Goal: Information Seeking & Learning: Learn about a topic

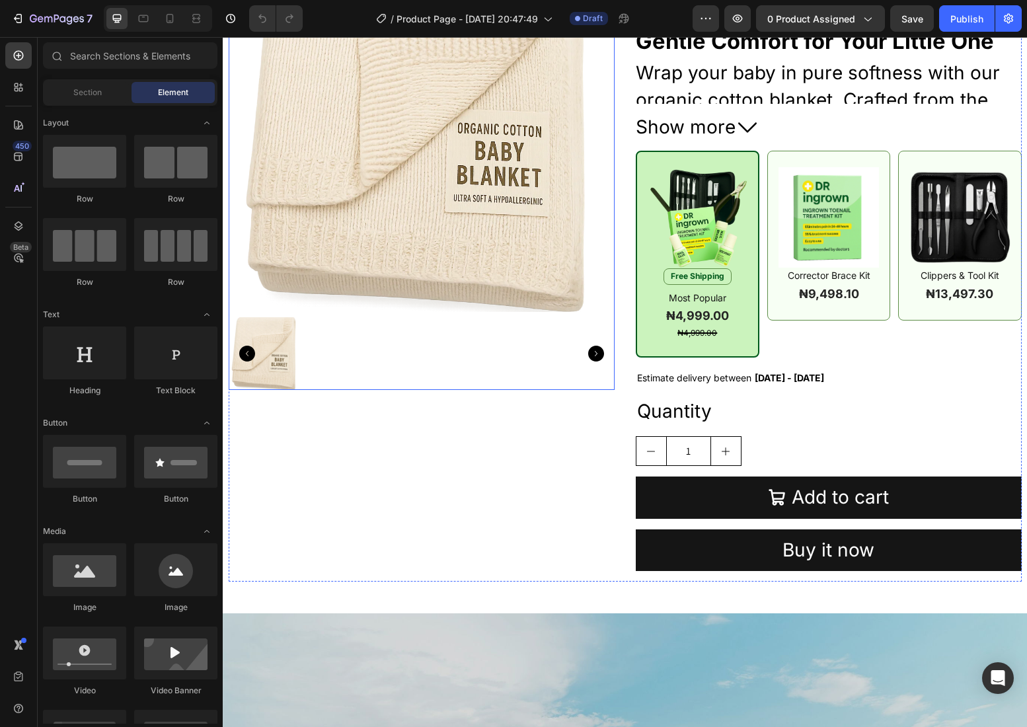
scroll to position [171, 0]
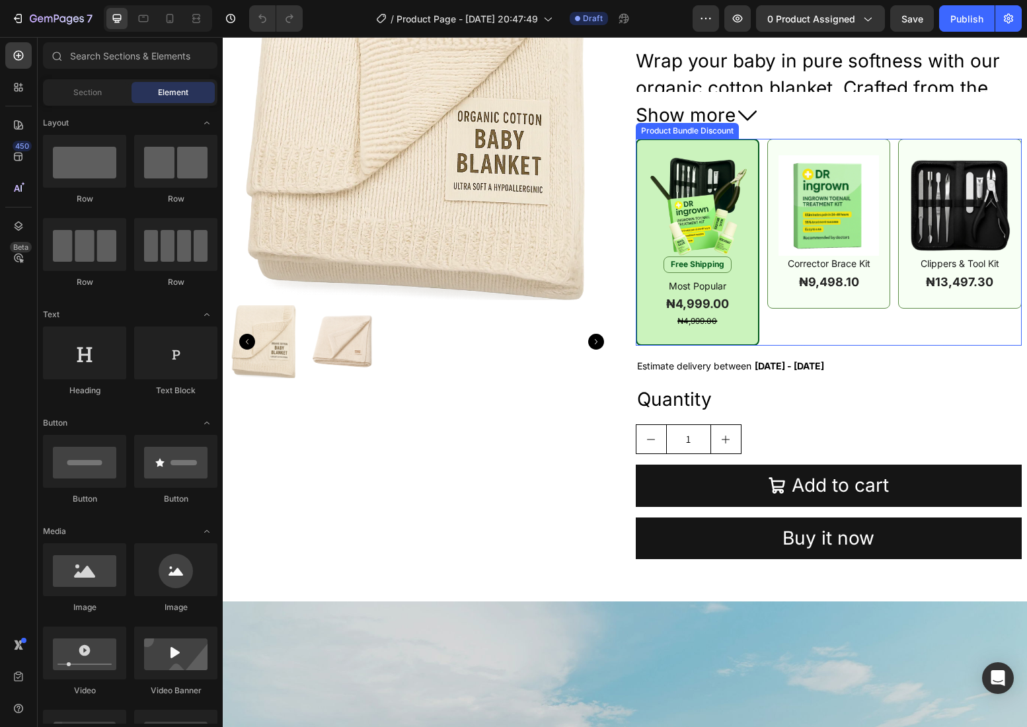
click at [763, 196] on div "Image Free Shipping Product Badge Most Popular Text Block ₦4,999.00 Product Pri…" at bounding box center [829, 242] width 386 height 207
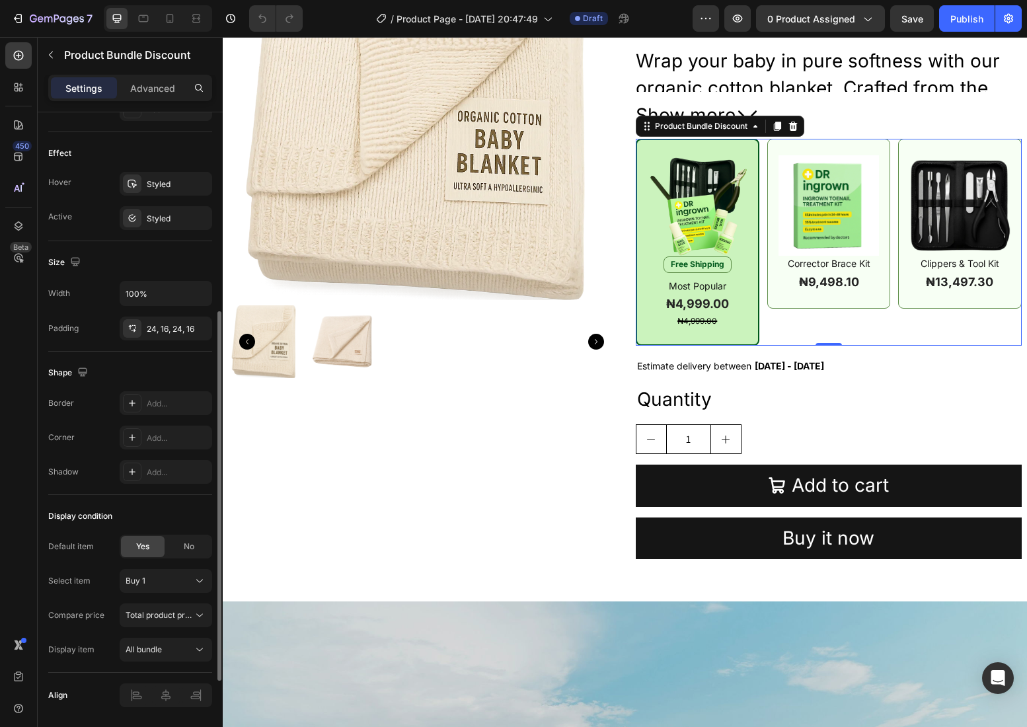
scroll to position [499, 0]
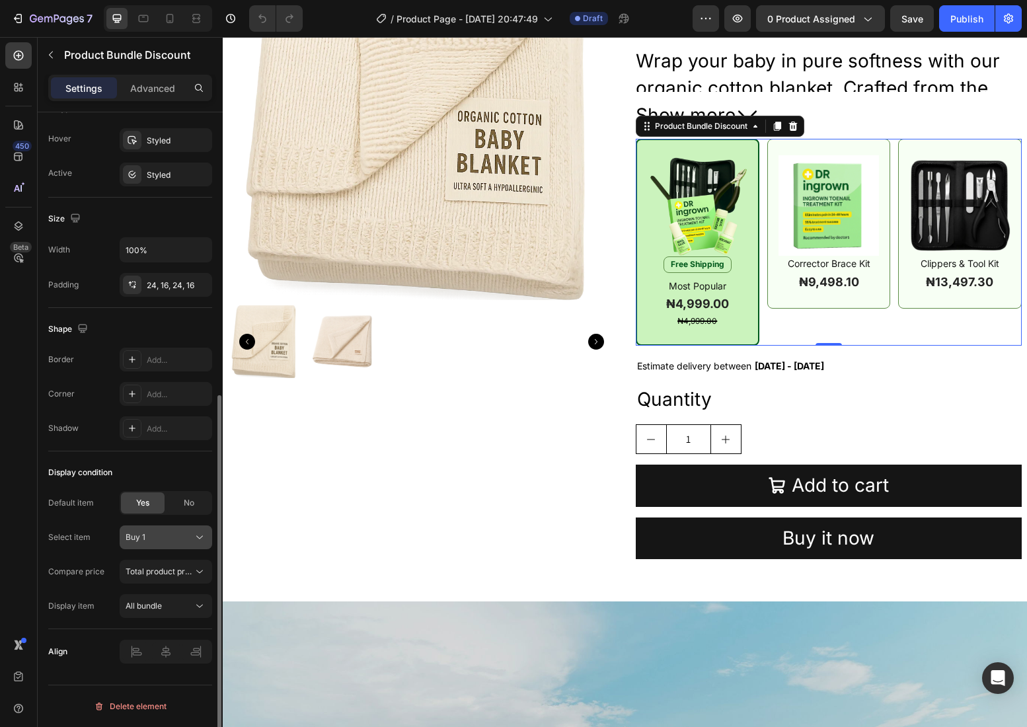
click at [183, 545] on button "Buy 1" at bounding box center [166, 537] width 93 height 24
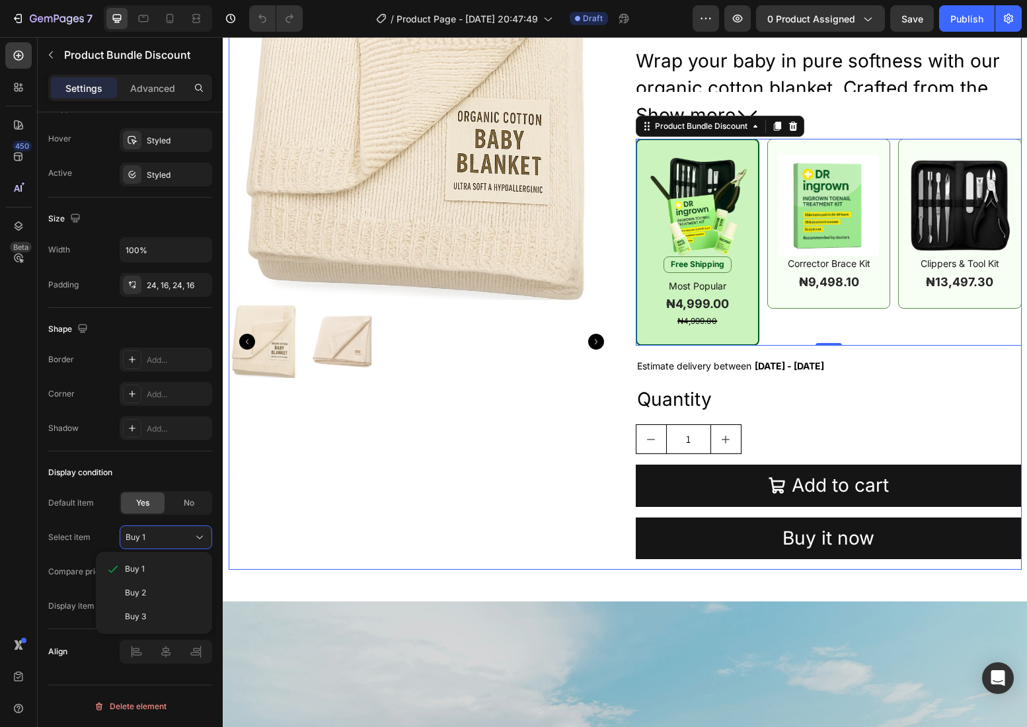
click at [386, 529] on div "Product Images" at bounding box center [422, 242] width 386 height 656
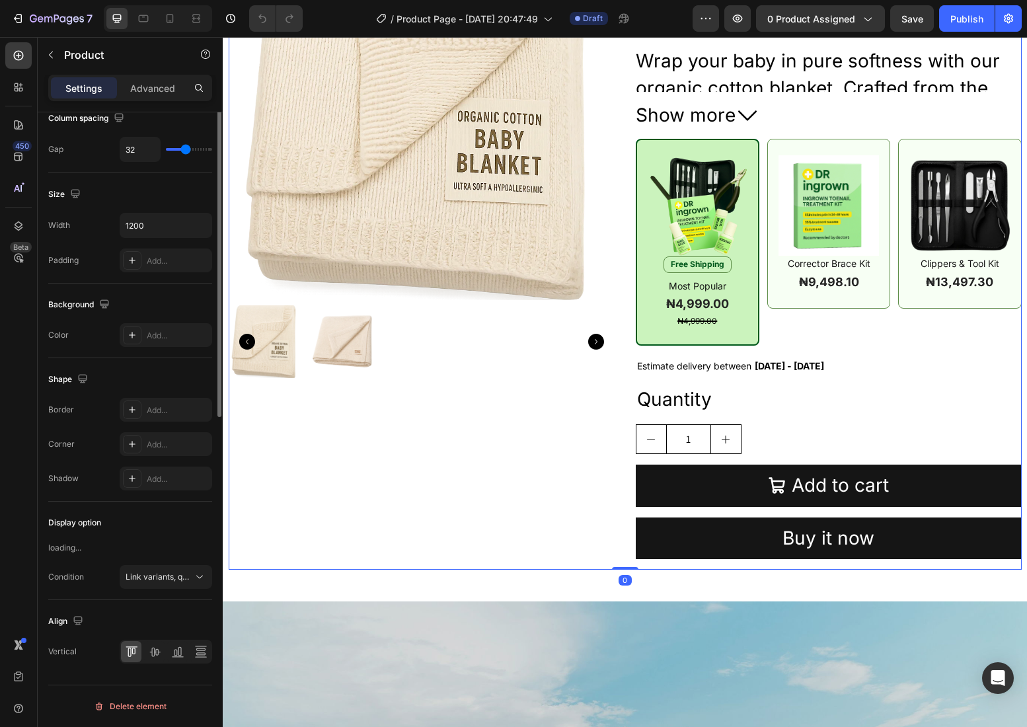
scroll to position [0, 0]
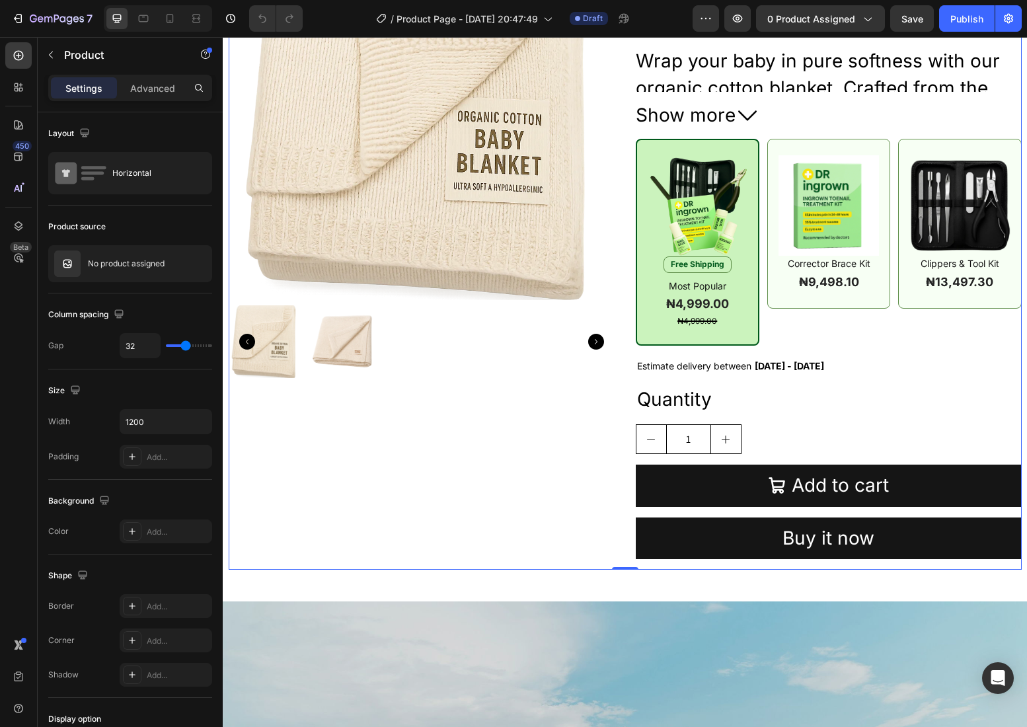
click at [564, 526] on div "Product Images" at bounding box center [422, 242] width 386 height 656
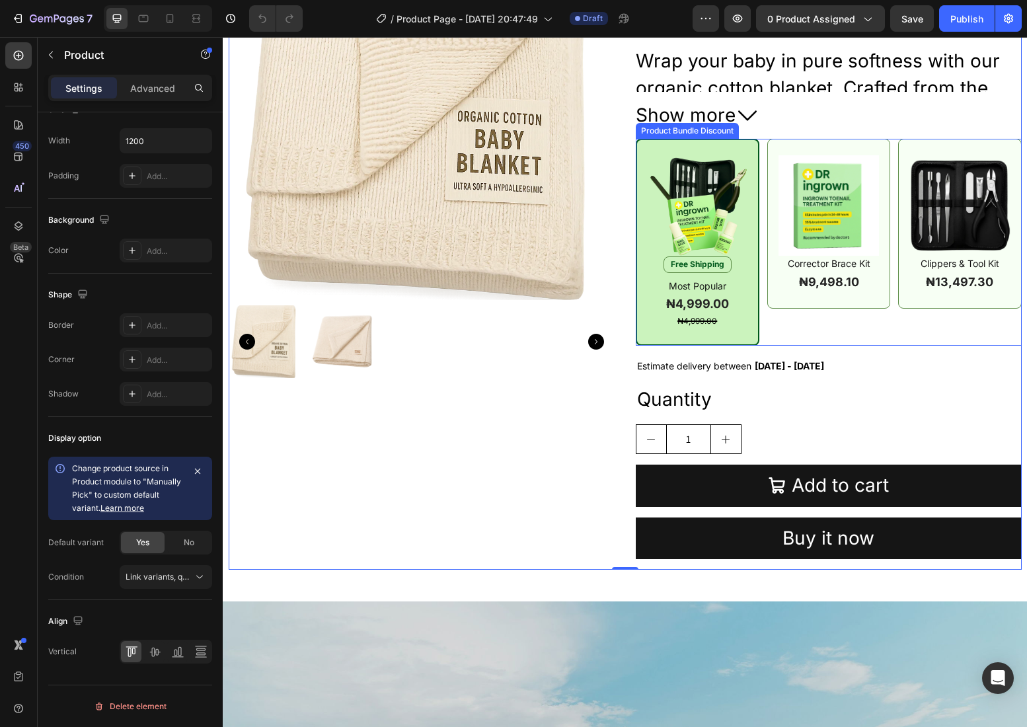
click at [759, 209] on div "Image Free Shipping Product Badge Most Popular Text Block ₦4,999.00 Product Pri…" at bounding box center [698, 242] width 124 height 207
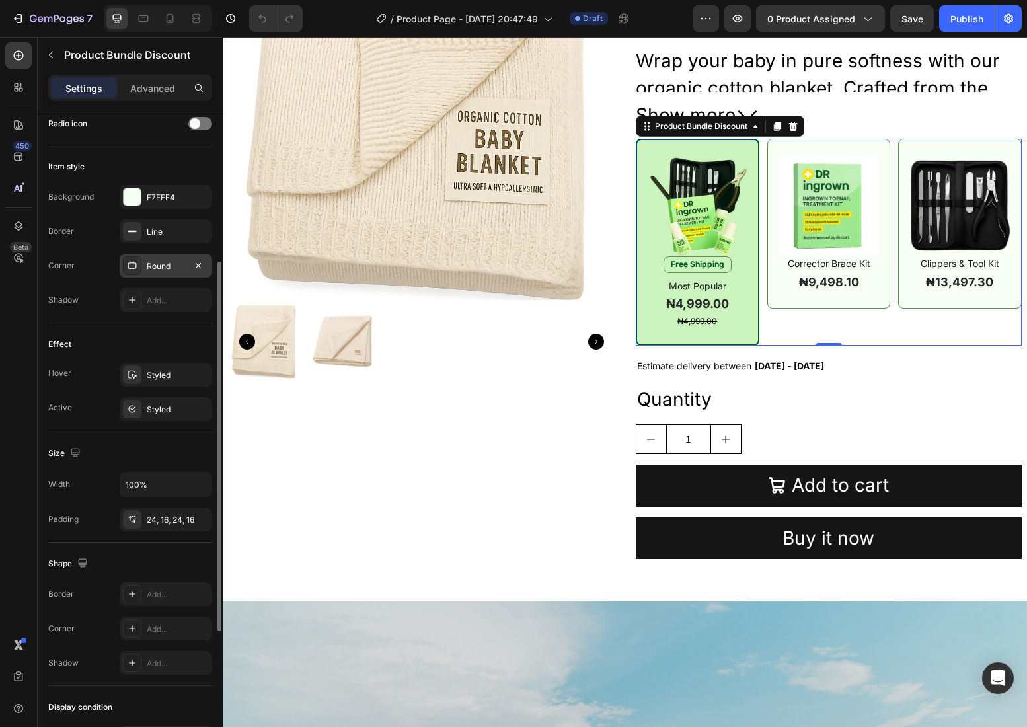
scroll to position [499, 0]
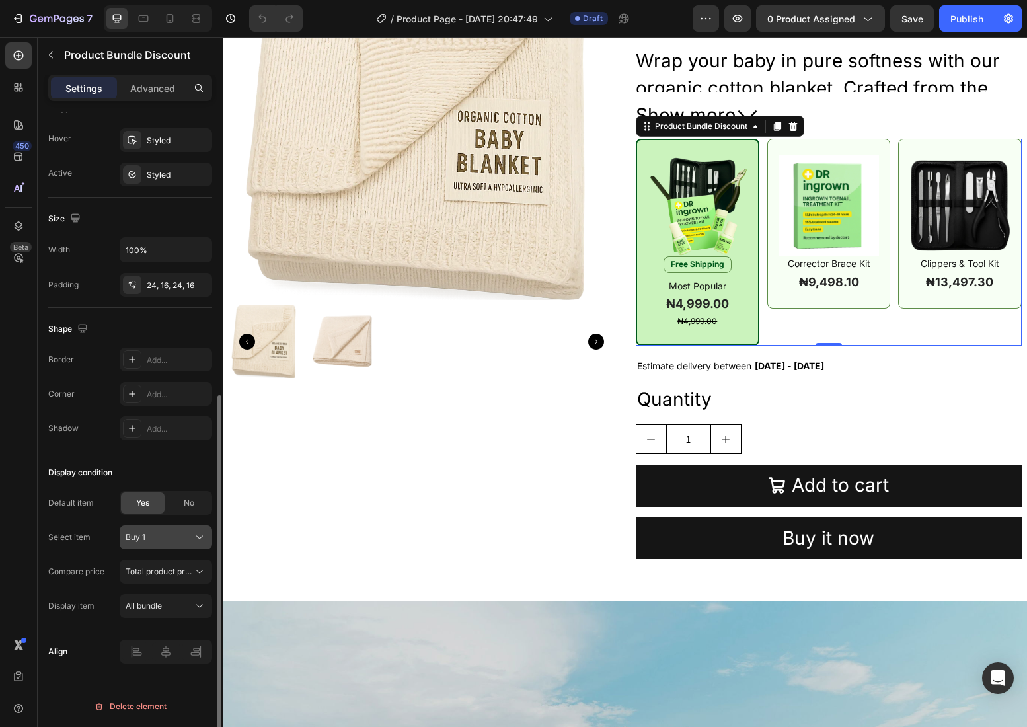
click at [196, 538] on icon at bounding box center [199, 537] width 13 height 13
click at [159, 619] on div "Buy 3" at bounding box center [163, 617] width 77 height 12
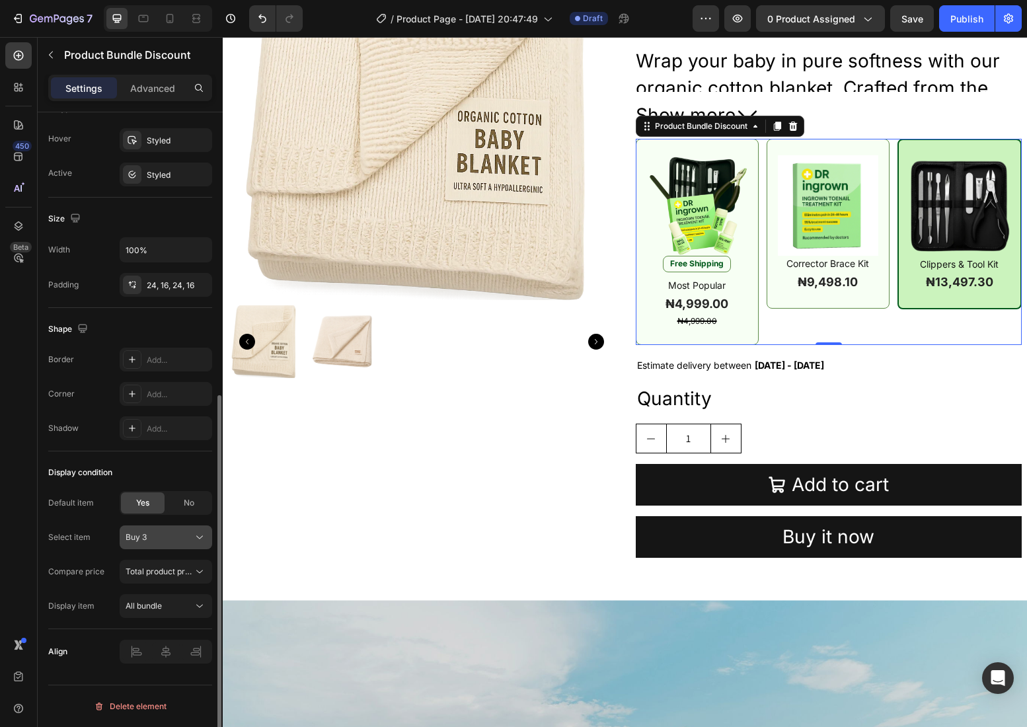
click at [198, 539] on icon at bounding box center [199, 537] width 13 height 13
click at [155, 571] on div "Buy 1" at bounding box center [163, 569] width 77 height 12
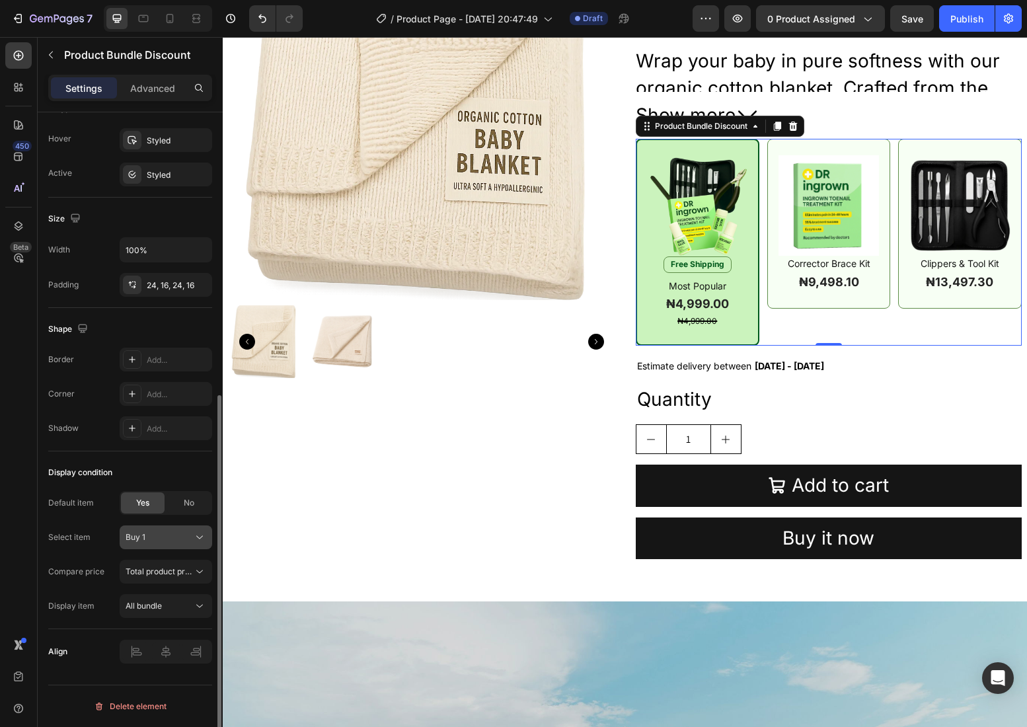
click at [188, 541] on div "Buy 1" at bounding box center [158, 537] width 65 height 12
click at [157, 587] on div "Buy 2" at bounding box center [163, 593] width 77 height 12
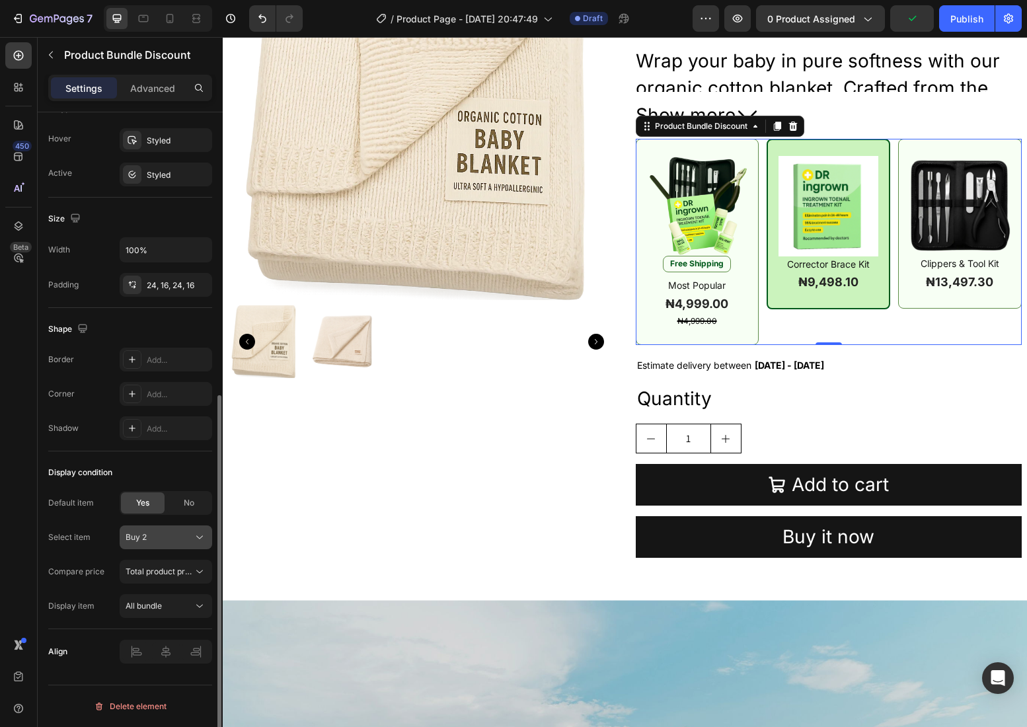
click at [188, 539] on div "Buy 2" at bounding box center [158, 537] width 65 height 12
click at [143, 572] on span "Buy 1" at bounding box center [135, 569] width 20 height 12
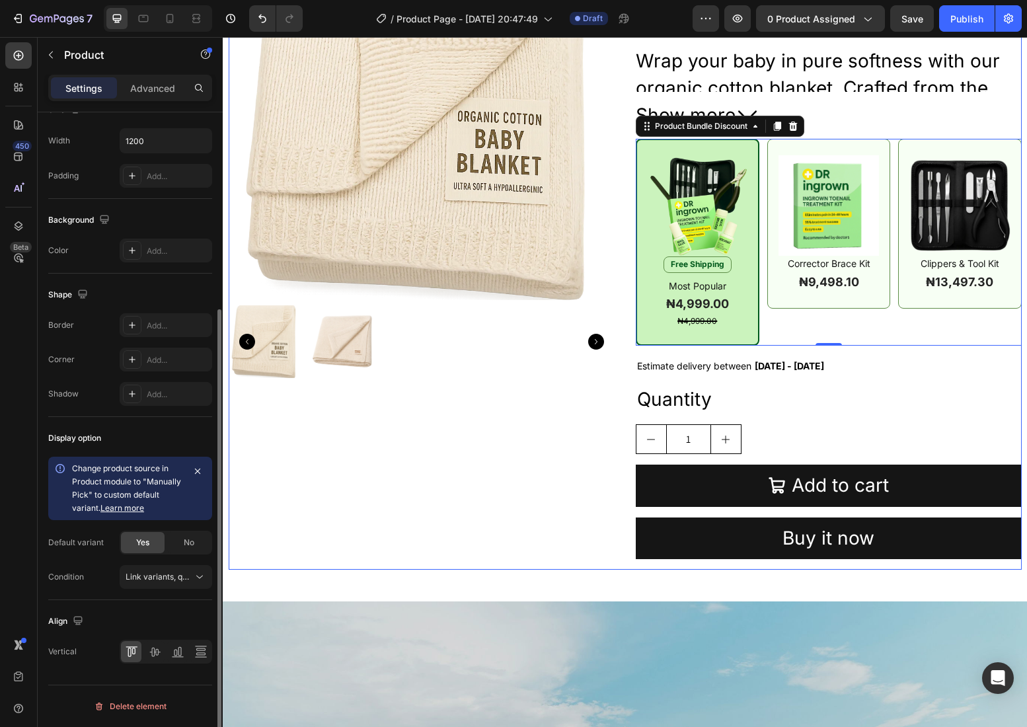
click at [504, 531] on div "Product Images" at bounding box center [422, 242] width 386 height 656
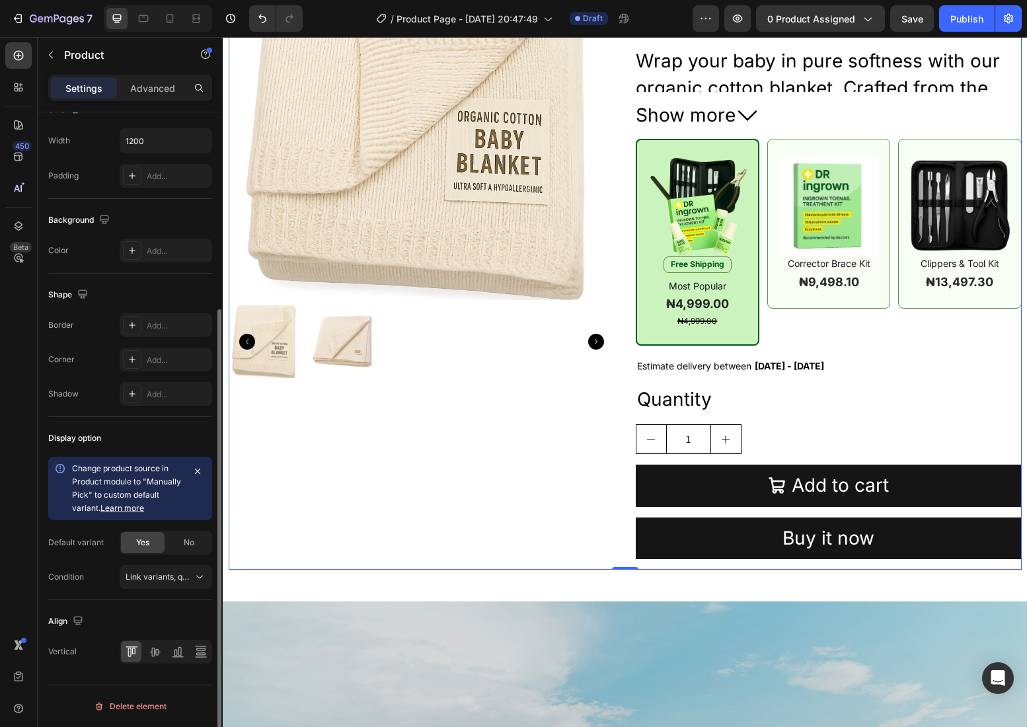
scroll to position [0, 0]
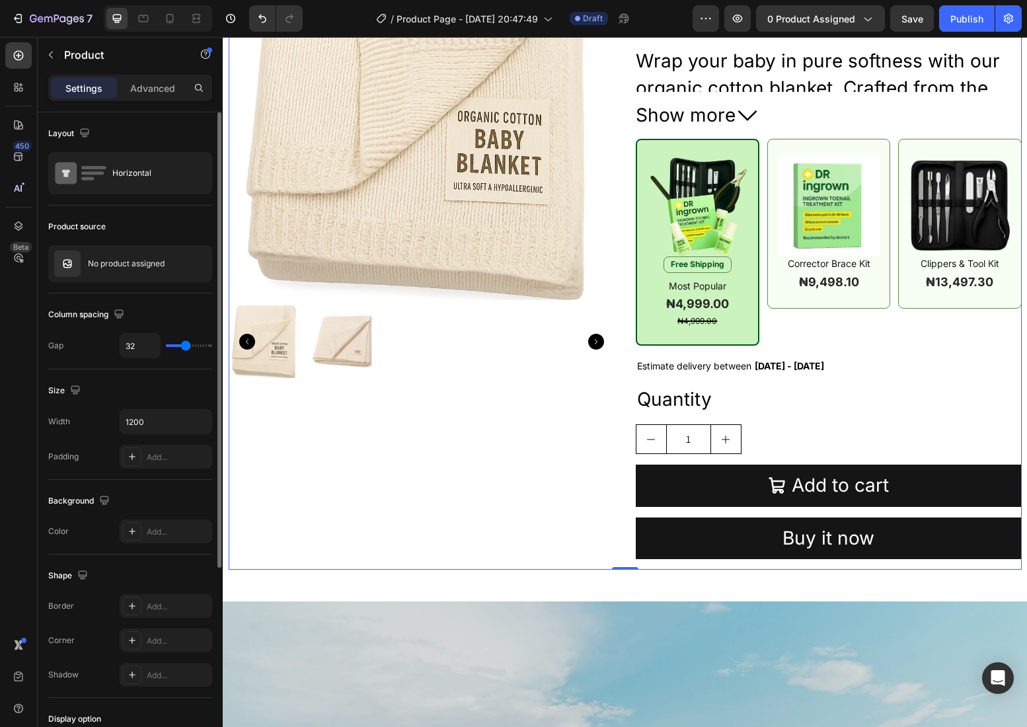
click at [592, 436] on div "Product Images" at bounding box center [422, 242] width 386 height 656
click at [178, 264] on icon "button" at bounding box center [177, 263] width 11 height 11
click at [196, 265] on icon "button" at bounding box center [198, 263] width 11 height 11
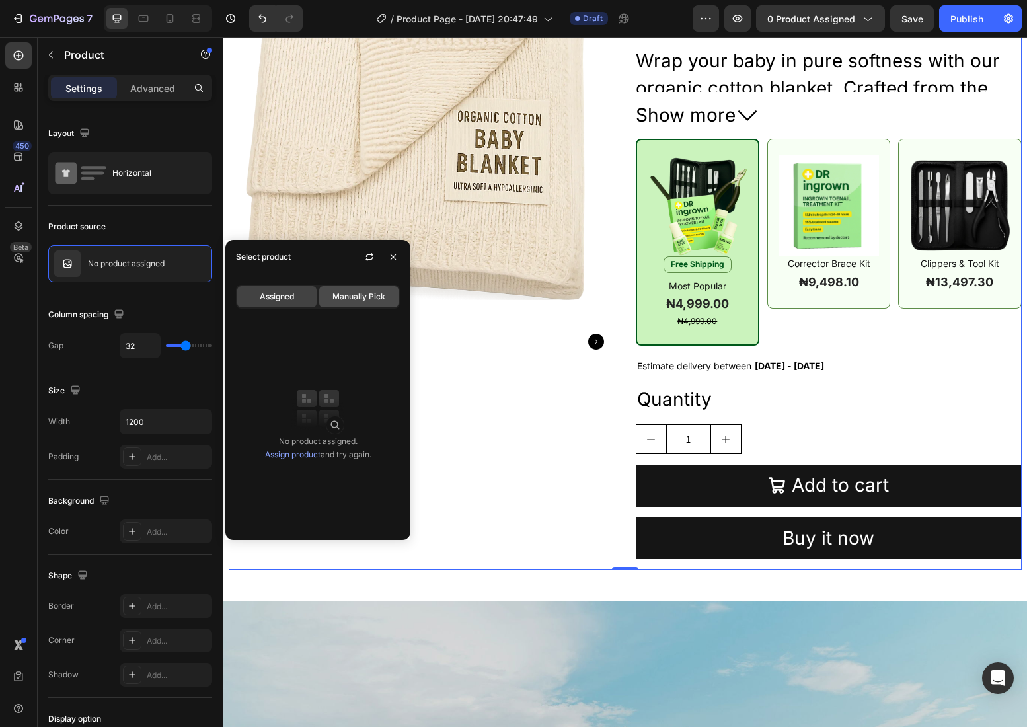
click at [342, 292] on span "Manually Pick" at bounding box center [358, 297] width 53 height 12
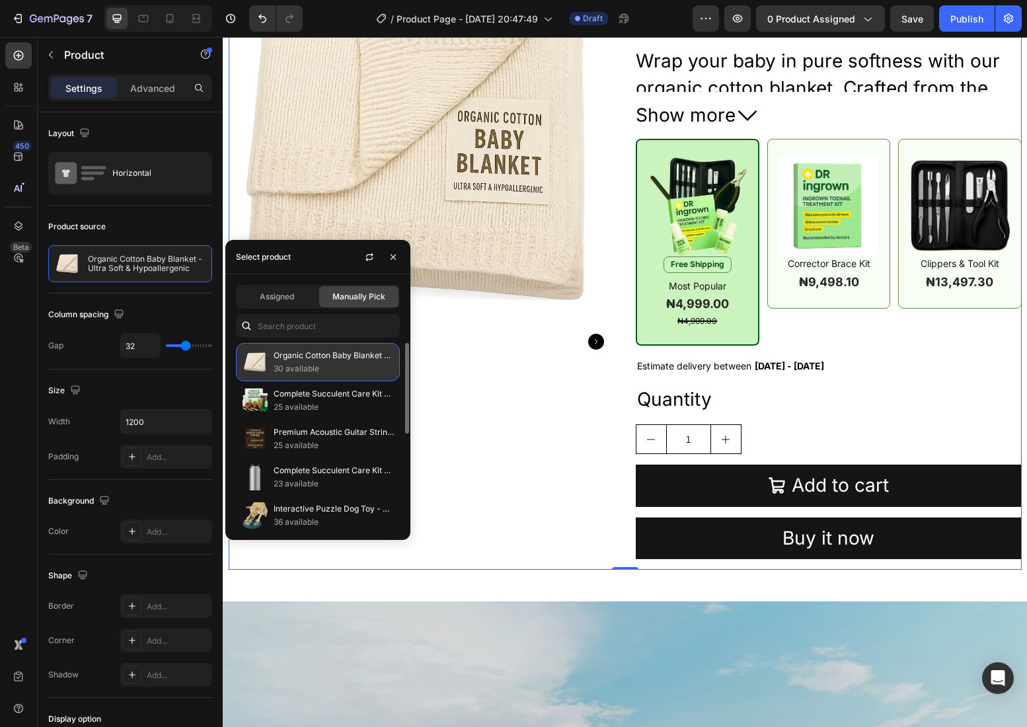
click at [314, 363] on p "30 available" at bounding box center [334, 368] width 120 height 13
click at [395, 259] on icon "button" at bounding box center [393, 256] width 5 height 5
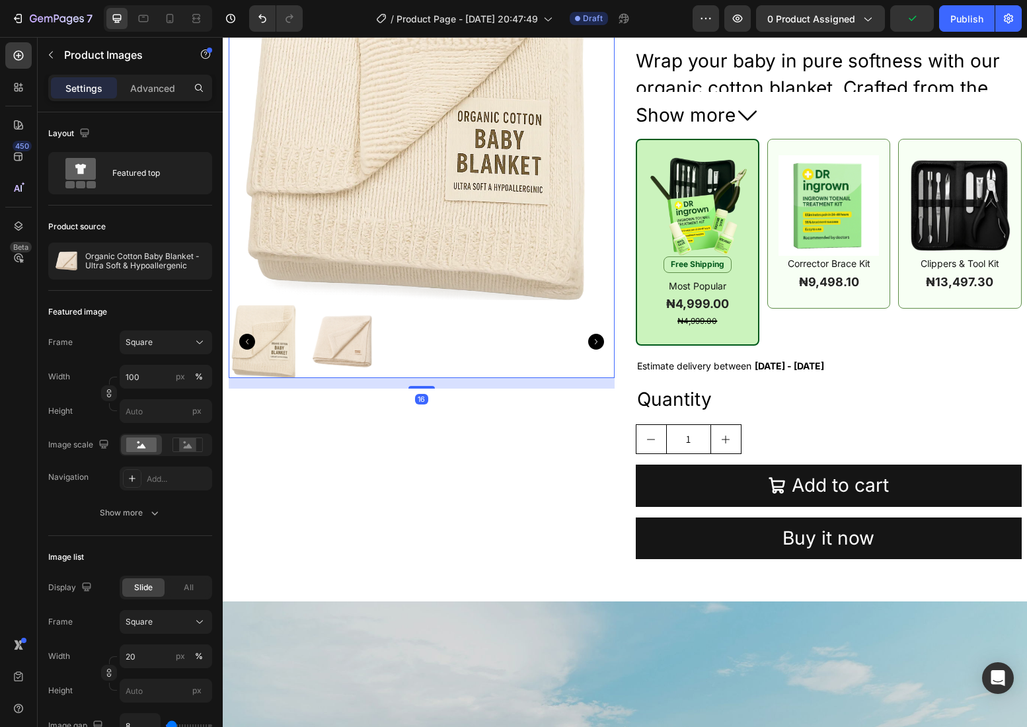
click at [609, 255] on img at bounding box center [422, 107] width 386 height 386
click at [630, 276] on div "Product Images 16 Organic Cotton Baby Blanket - Ultra Soft & Hypoallergenic Pro…" at bounding box center [625, 242] width 793 height 656
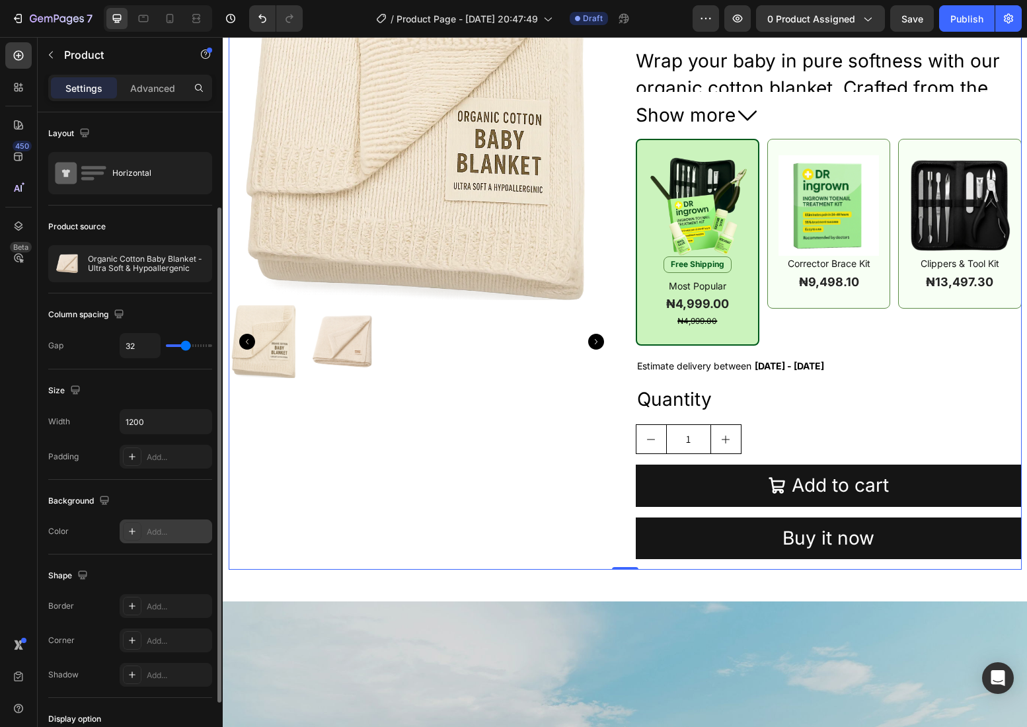
scroll to position [207, 0]
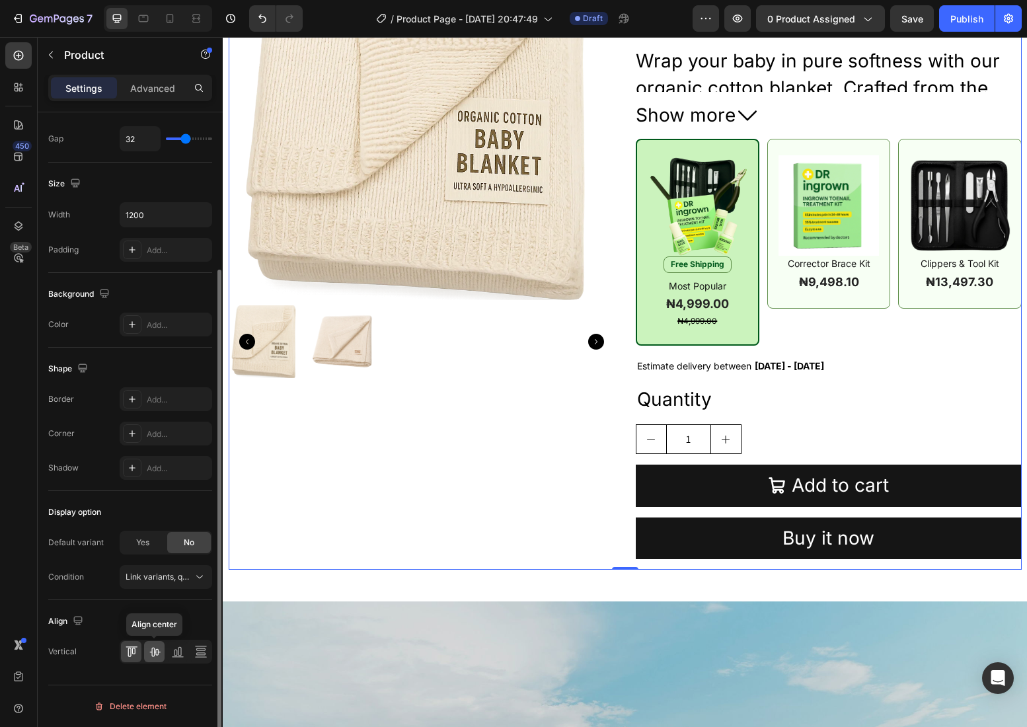
click at [155, 650] on icon at bounding box center [154, 651] width 13 height 13
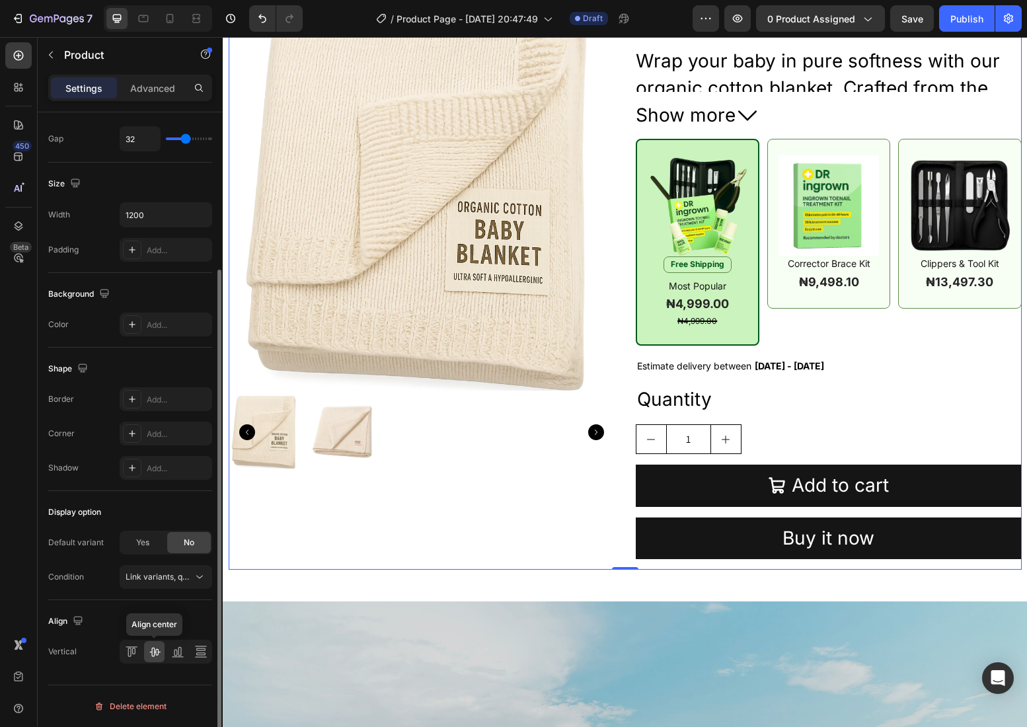
scroll to position [261, 0]
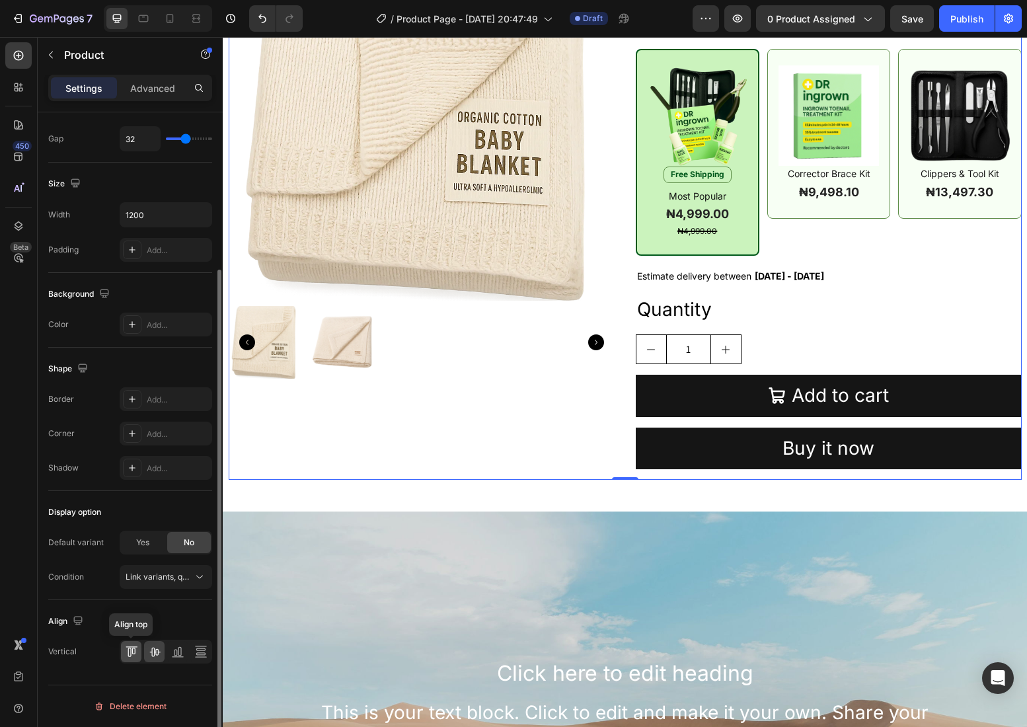
click at [131, 652] on icon at bounding box center [131, 651] width 13 height 13
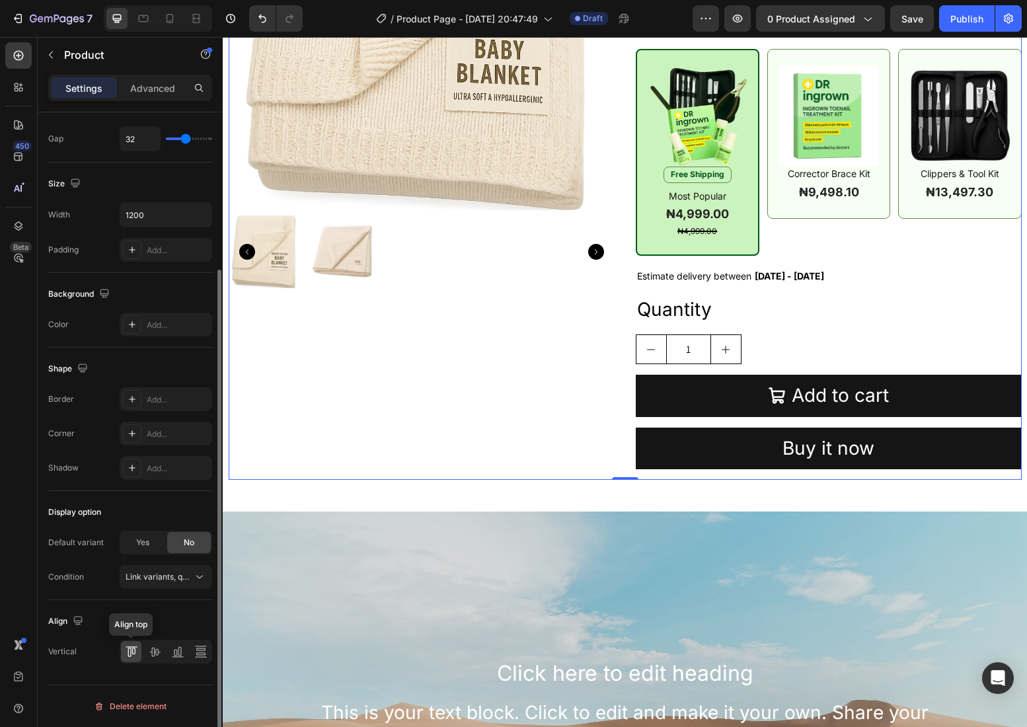
scroll to position [171, 0]
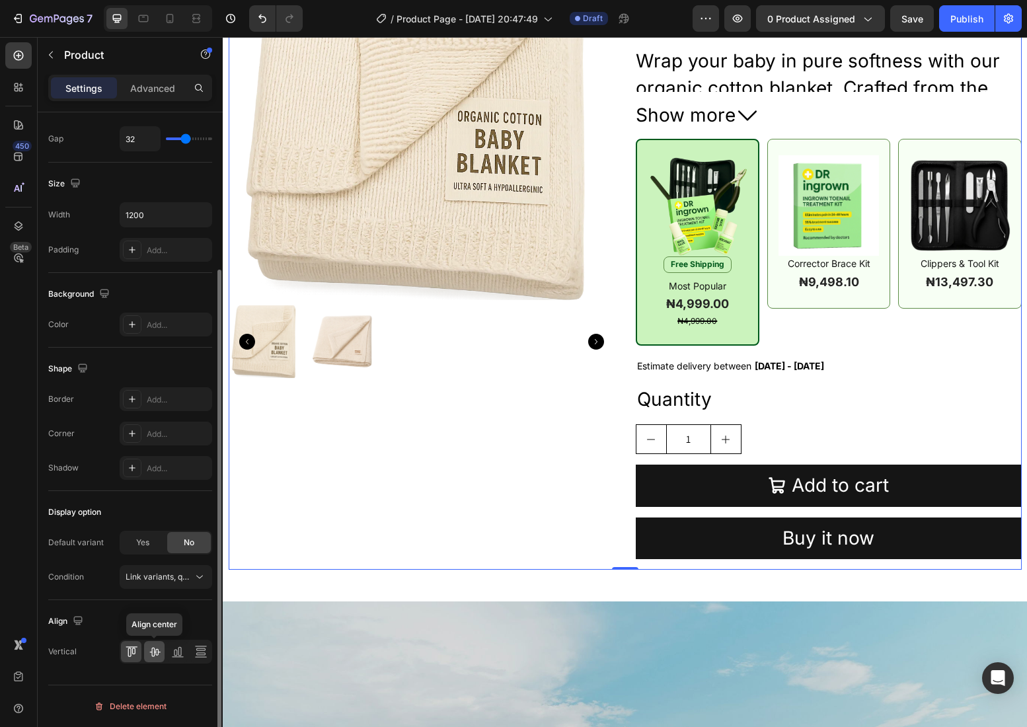
click at [157, 653] on icon at bounding box center [154, 652] width 11 height 9
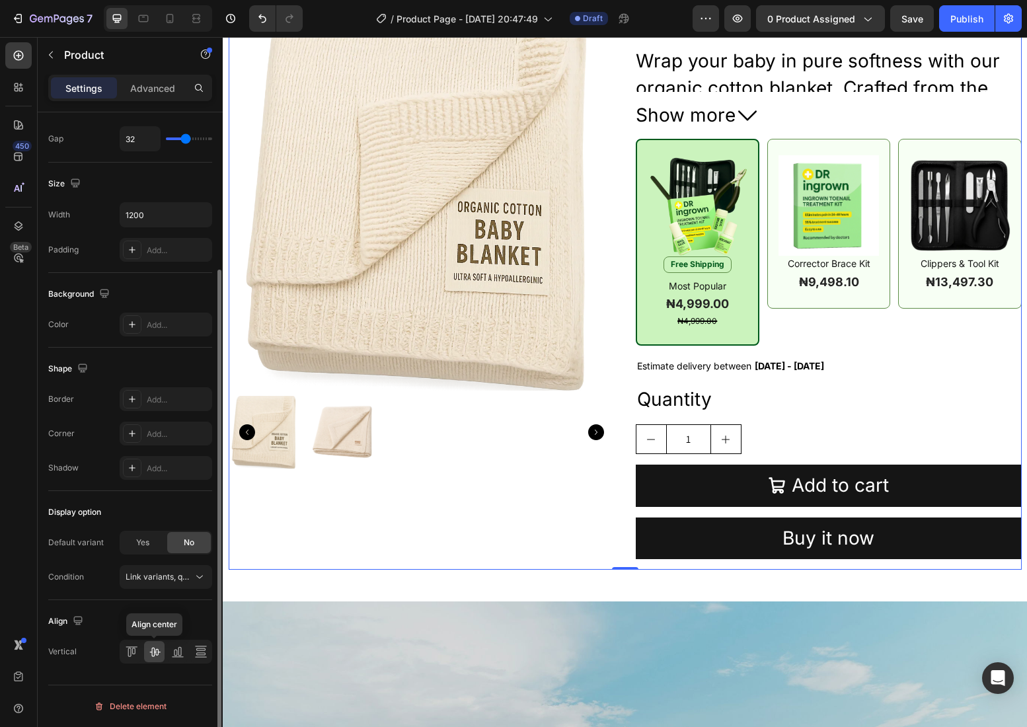
scroll to position [261, 0]
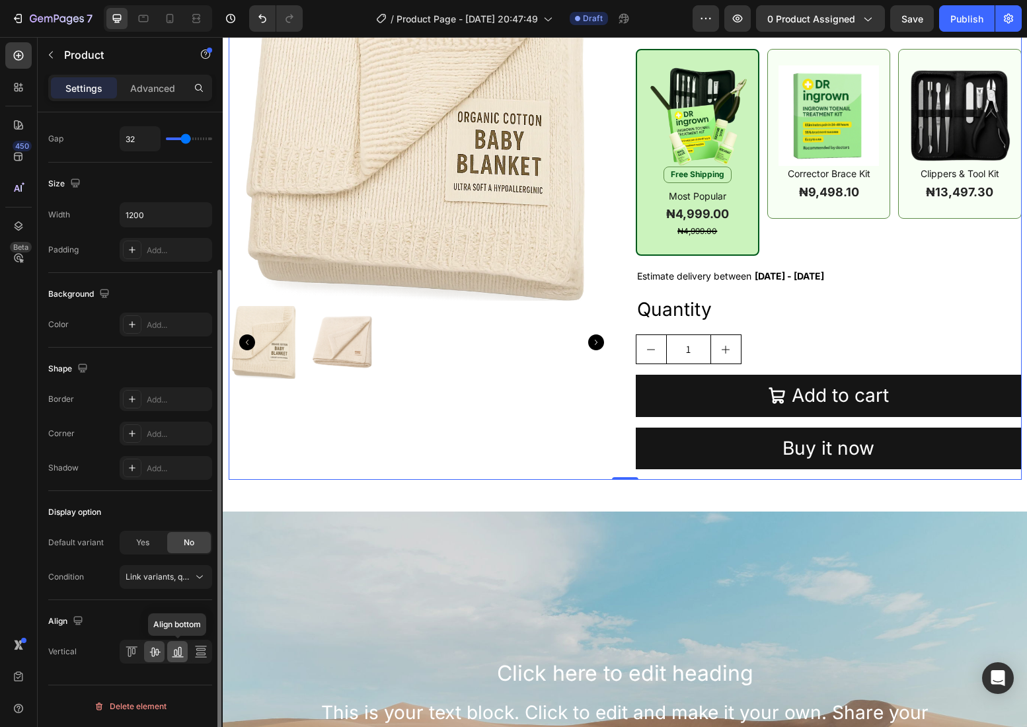
click at [181, 650] on icon at bounding box center [177, 651] width 13 height 13
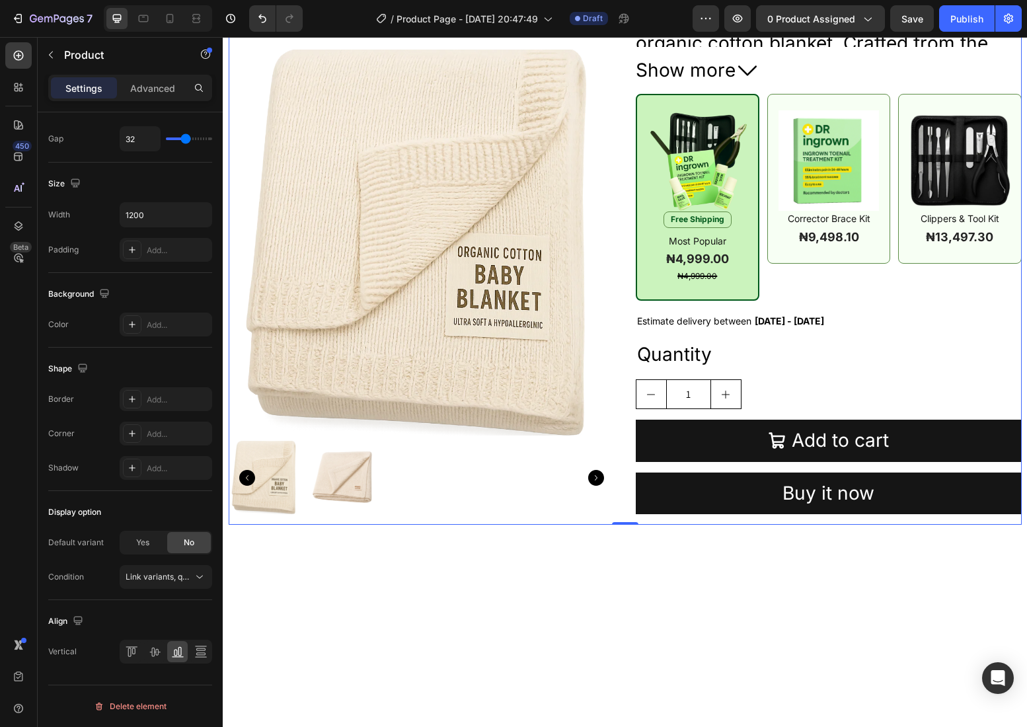
scroll to position [0, 0]
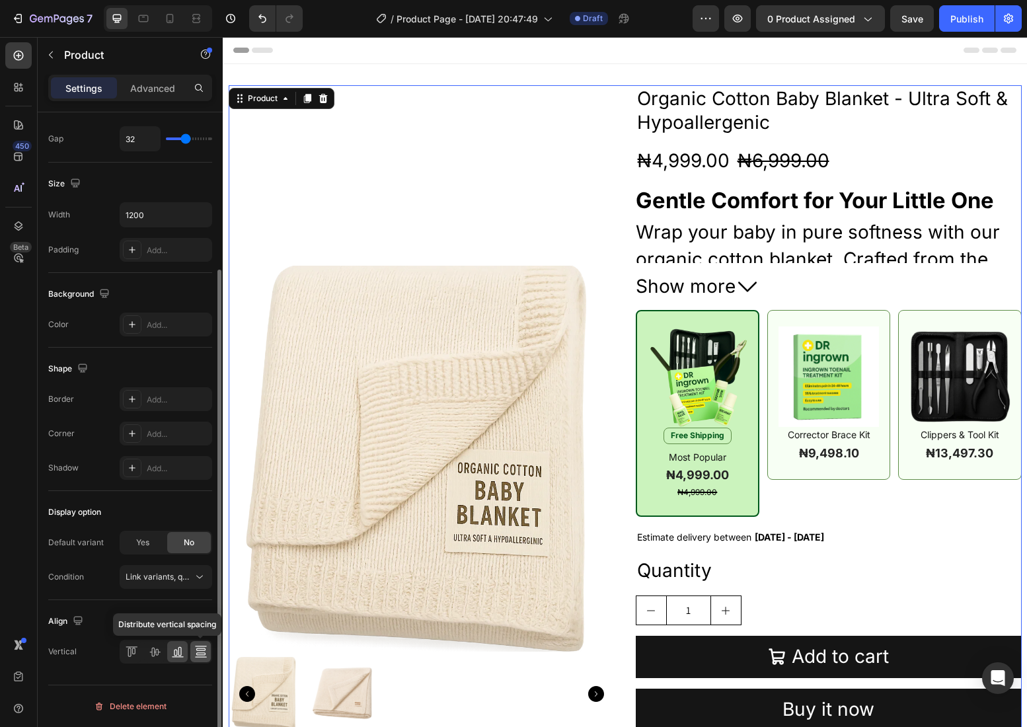
click at [199, 650] on icon at bounding box center [200, 651] width 13 height 13
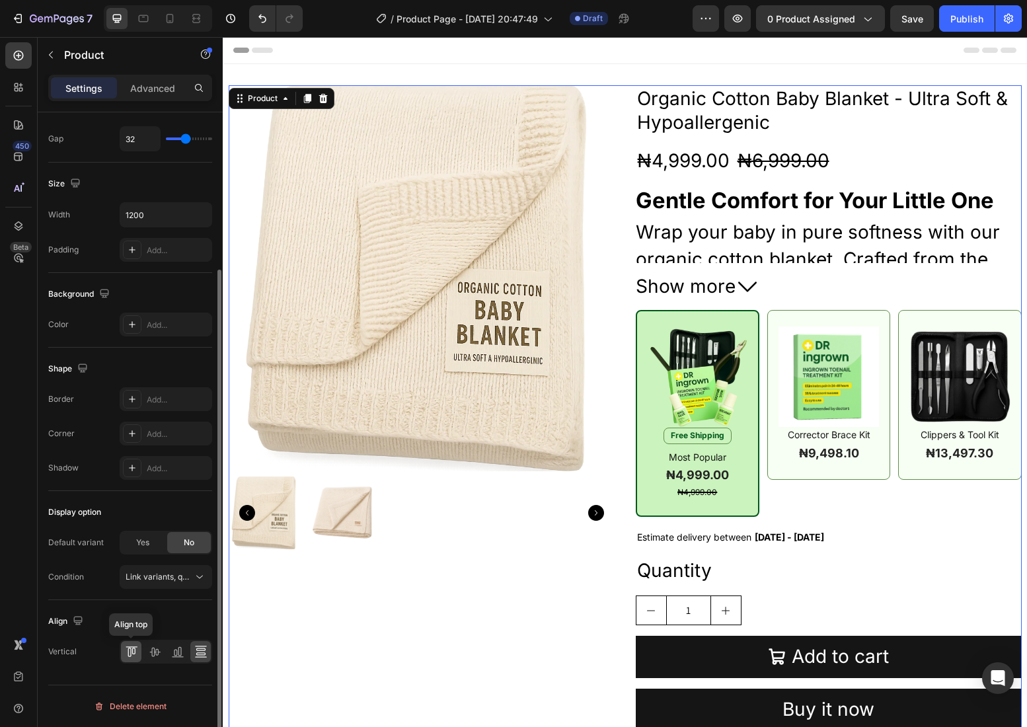
click at [129, 650] on icon at bounding box center [131, 651] width 13 height 13
click at [154, 650] on icon at bounding box center [154, 651] width 13 height 13
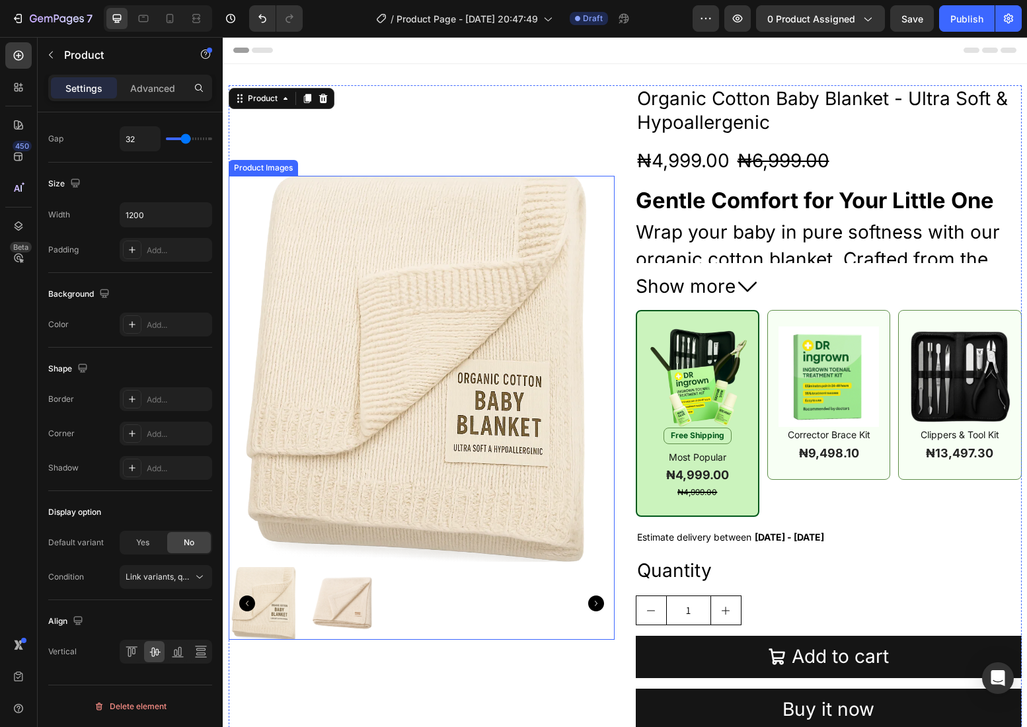
scroll to position [303, 0]
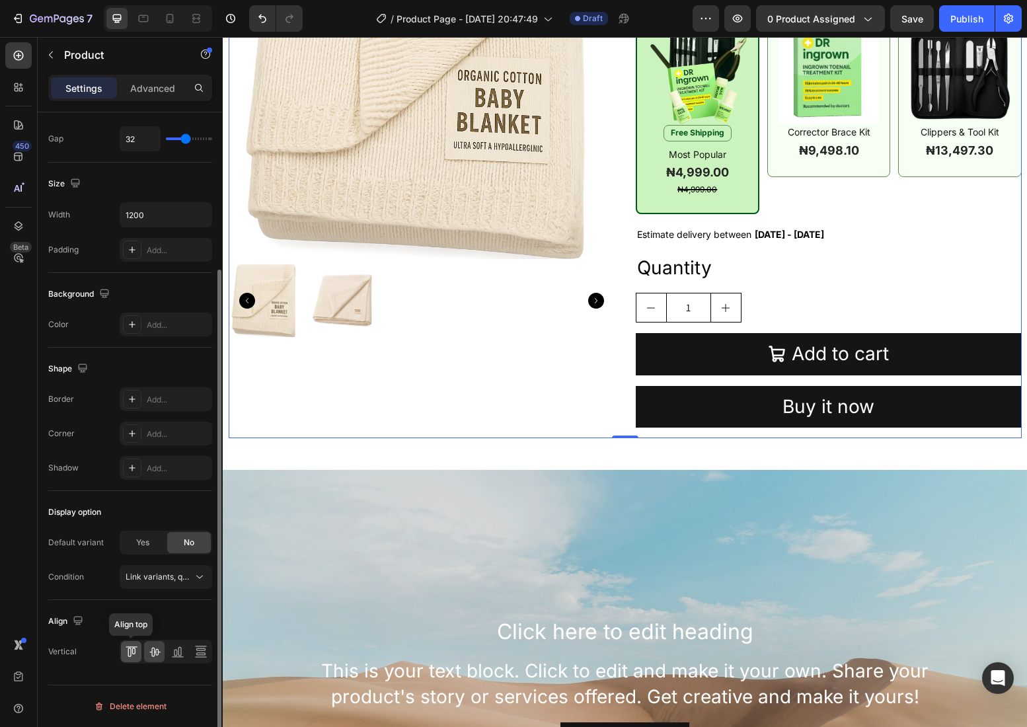
click at [131, 648] on icon at bounding box center [131, 651] width 13 height 13
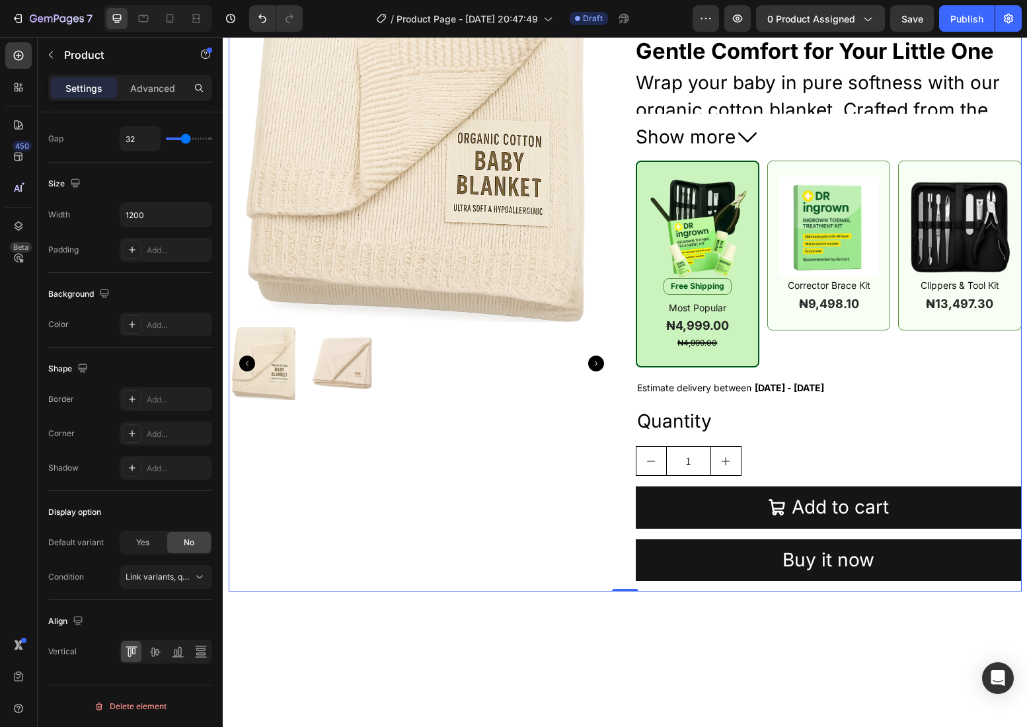
scroll to position [0, 0]
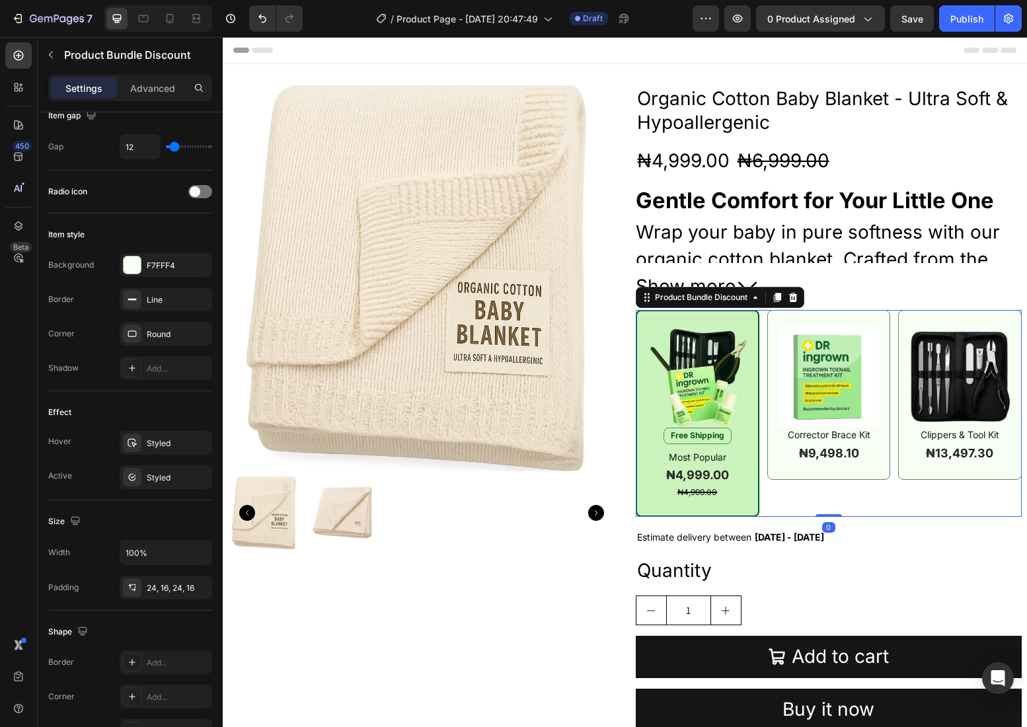
click at [749, 314] on div "Image Free Shipping Product Badge Most Popular Text Block ₦4,999.00 Product Pri…" at bounding box center [698, 413] width 124 height 207
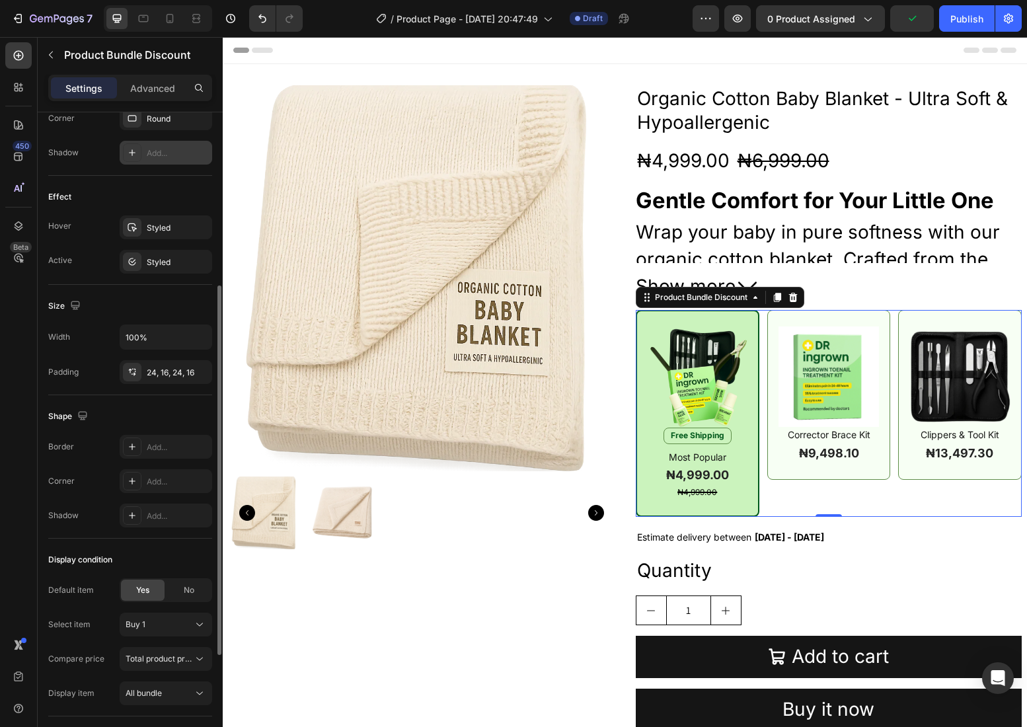
scroll to position [499, 0]
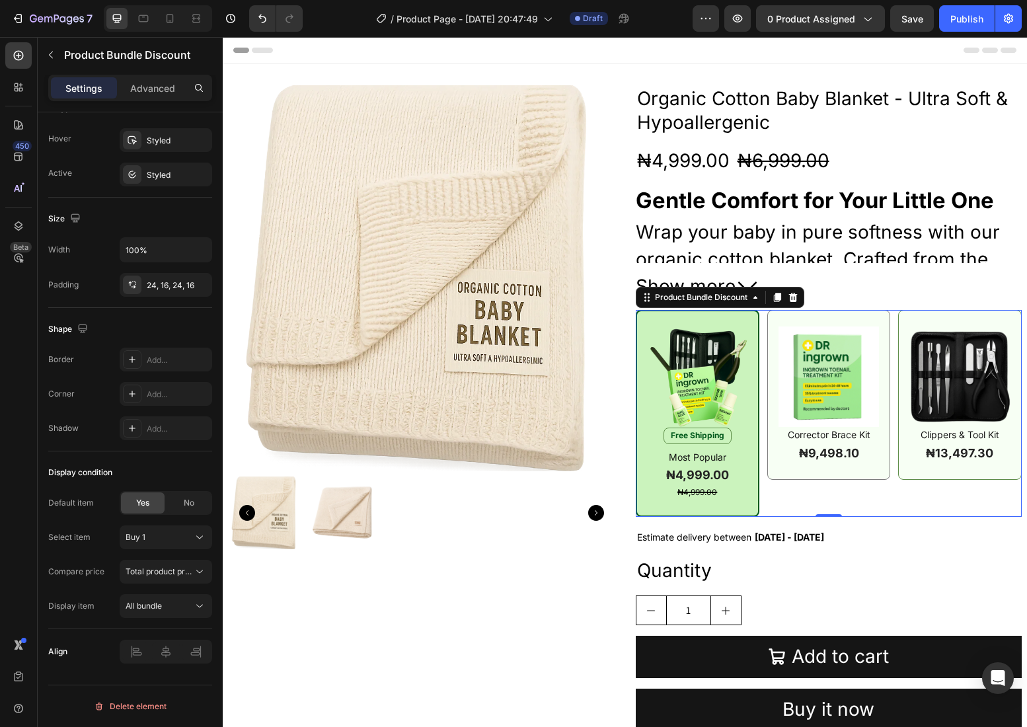
click at [775, 324] on div "Image Corrector Brace Kit Text Block ₦9,498.10 Product Price Product Price Row" at bounding box center [828, 395] width 123 height 170
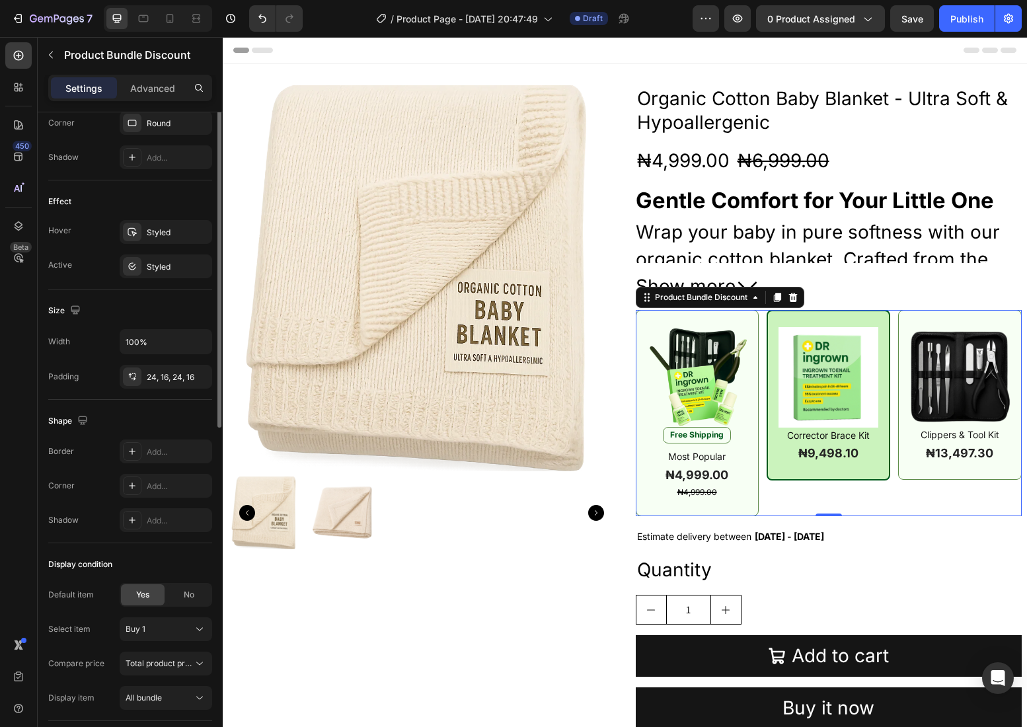
scroll to position [0, 0]
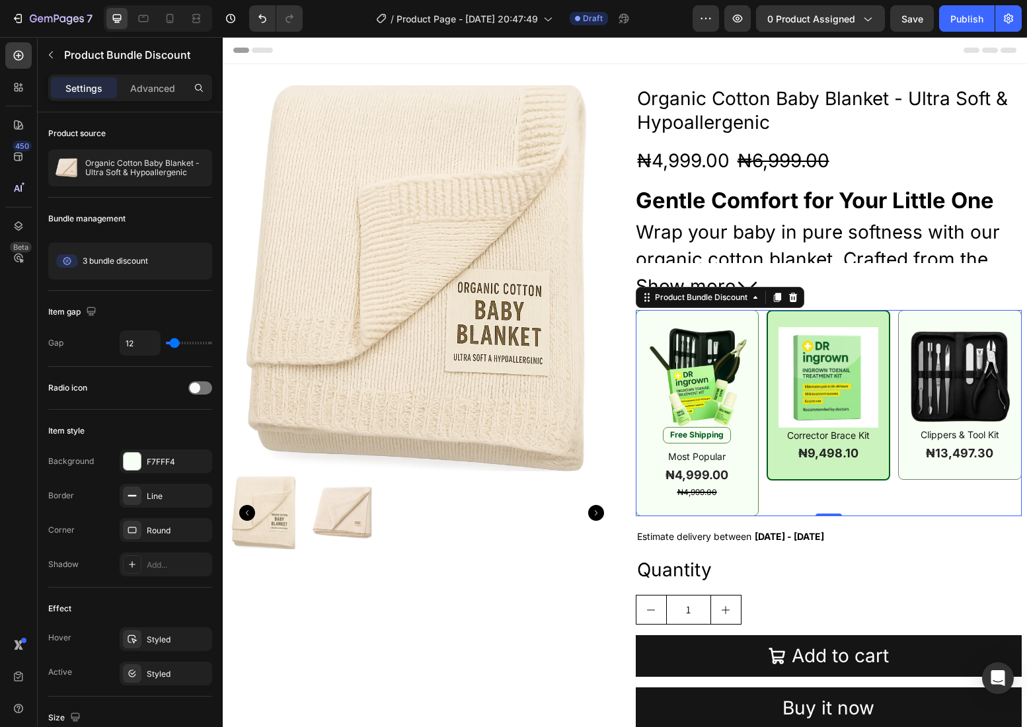
click at [903, 326] on div "Image Clippers & Tool Kit Text Block ₦13,497.30 Product Price Product Price Row" at bounding box center [959, 395] width 123 height 170
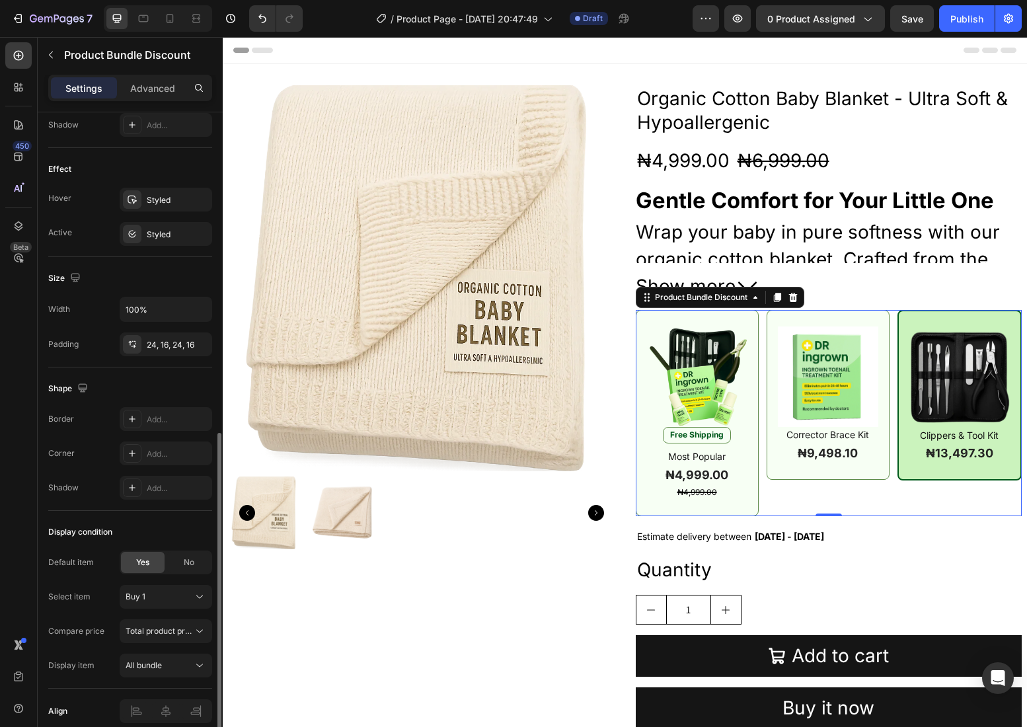
scroll to position [499, 0]
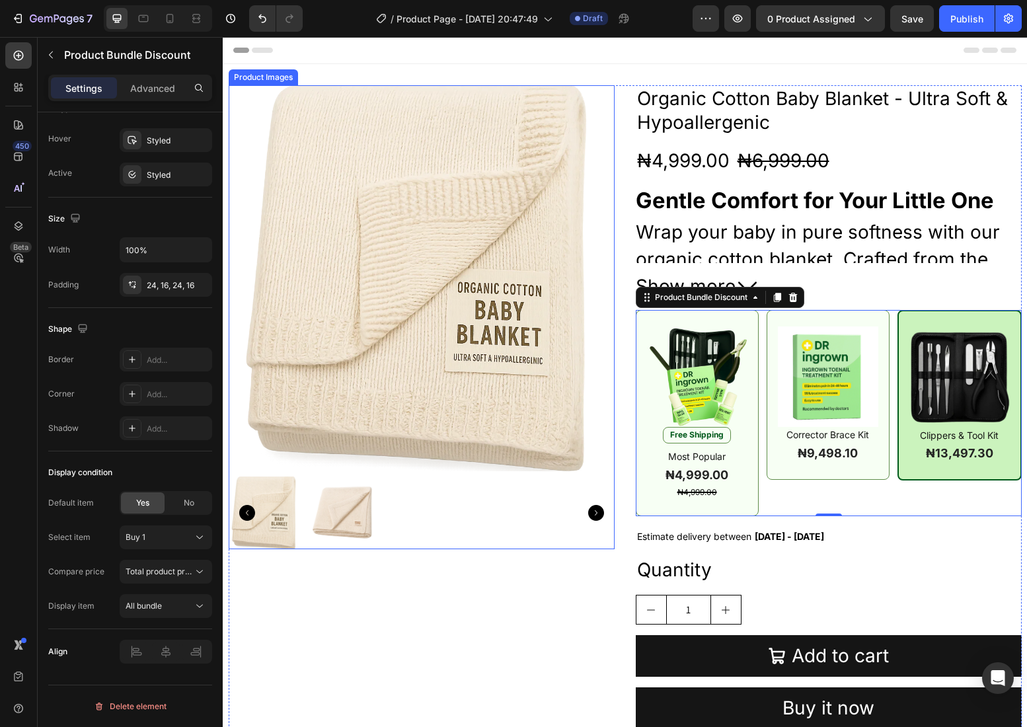
click at [335, 260] on img at bounding box center [422, 278] width 386 height 386
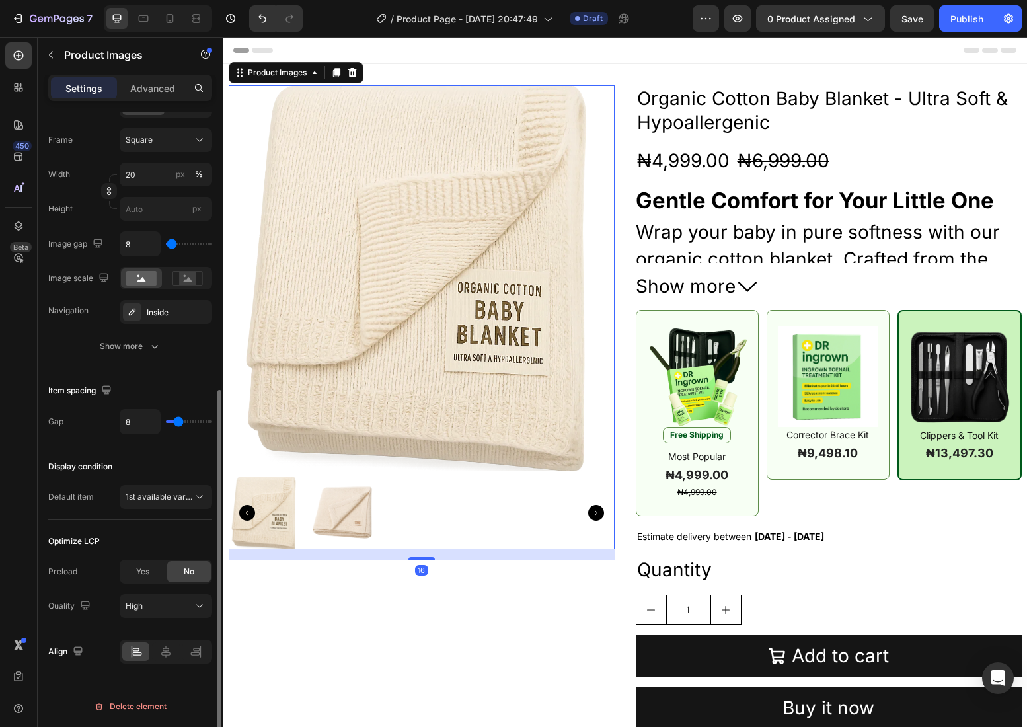
scroll to position [0, 0]
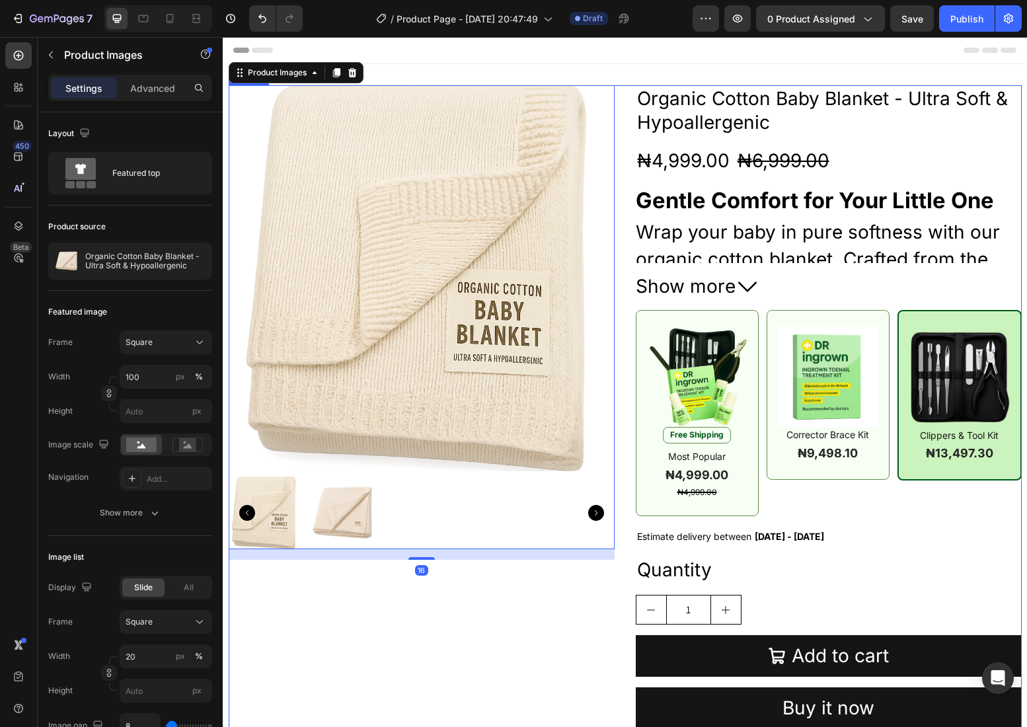
click at [619, 291] on div "Product Images 16 Organic Cotton Baby Blanket - Ultra Soft & Hypoallergenic Pro…" at bounding box center [625, 412] width 793 height 654
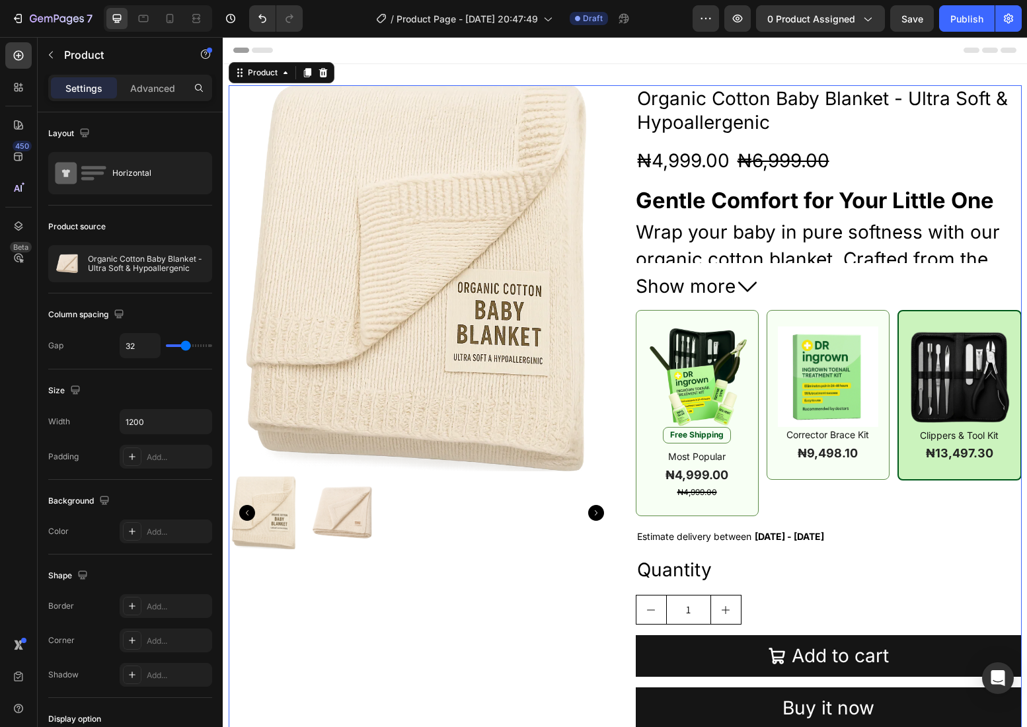
scroll to position [552, 0]
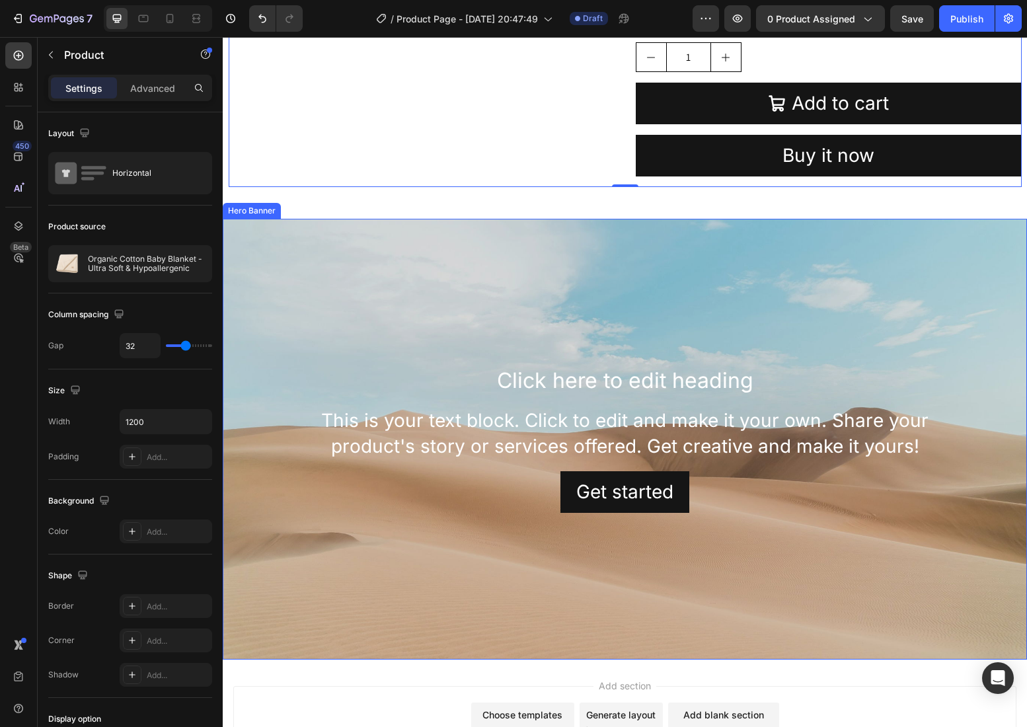
click at [597, 342] on div "Background Image" at bounding box center [625, 439] width 804 height 441
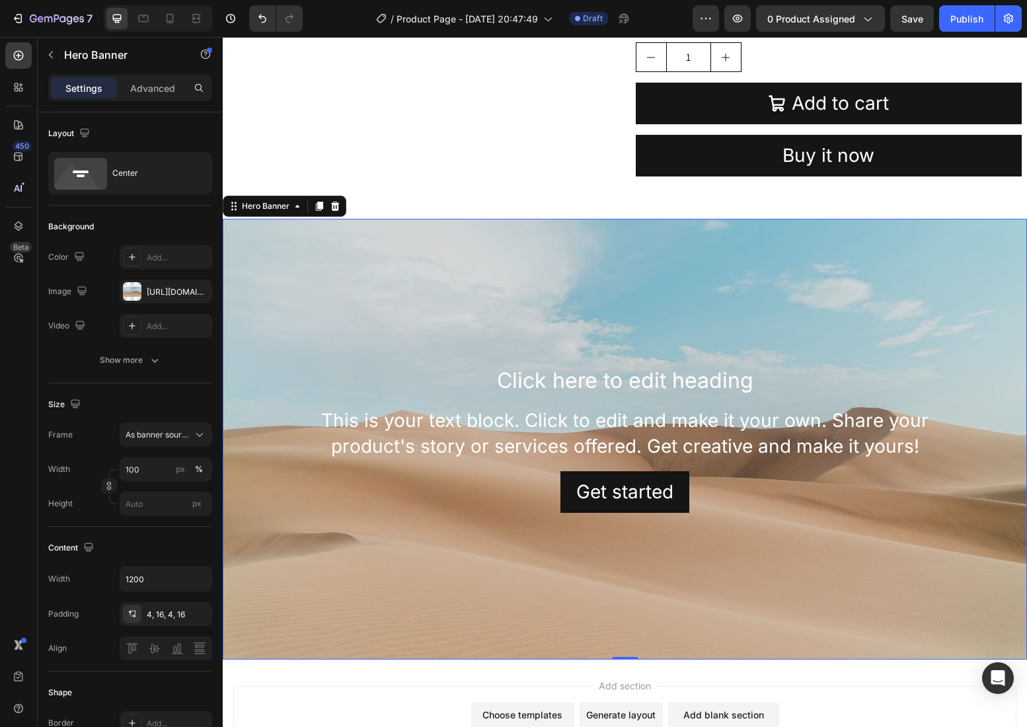
click at [428, 555] on div "Background Image" at bounding box center [625, 439] width 804 height 441
